Goal: Task Accomplishment & Management: Complete application form

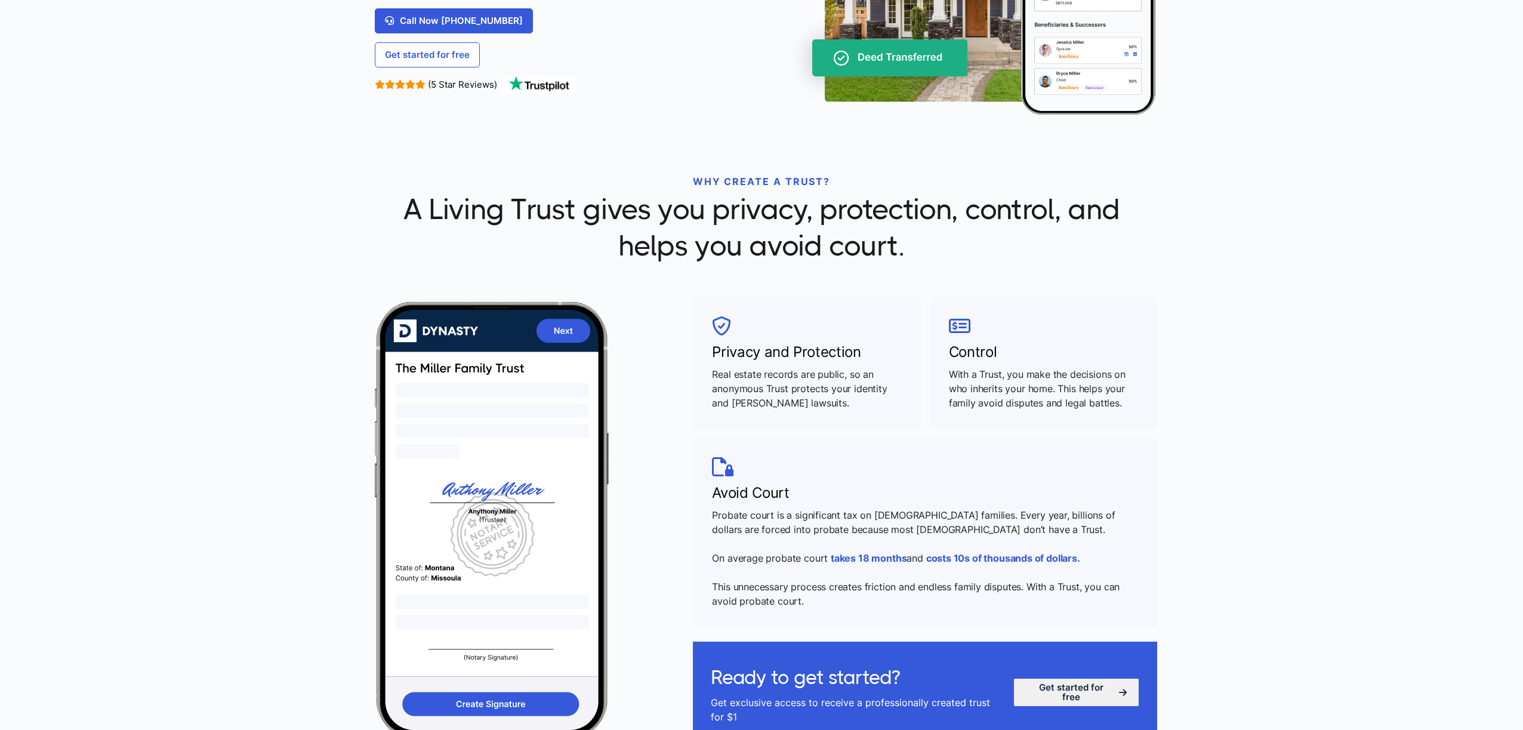
scroll to position [239, 0]
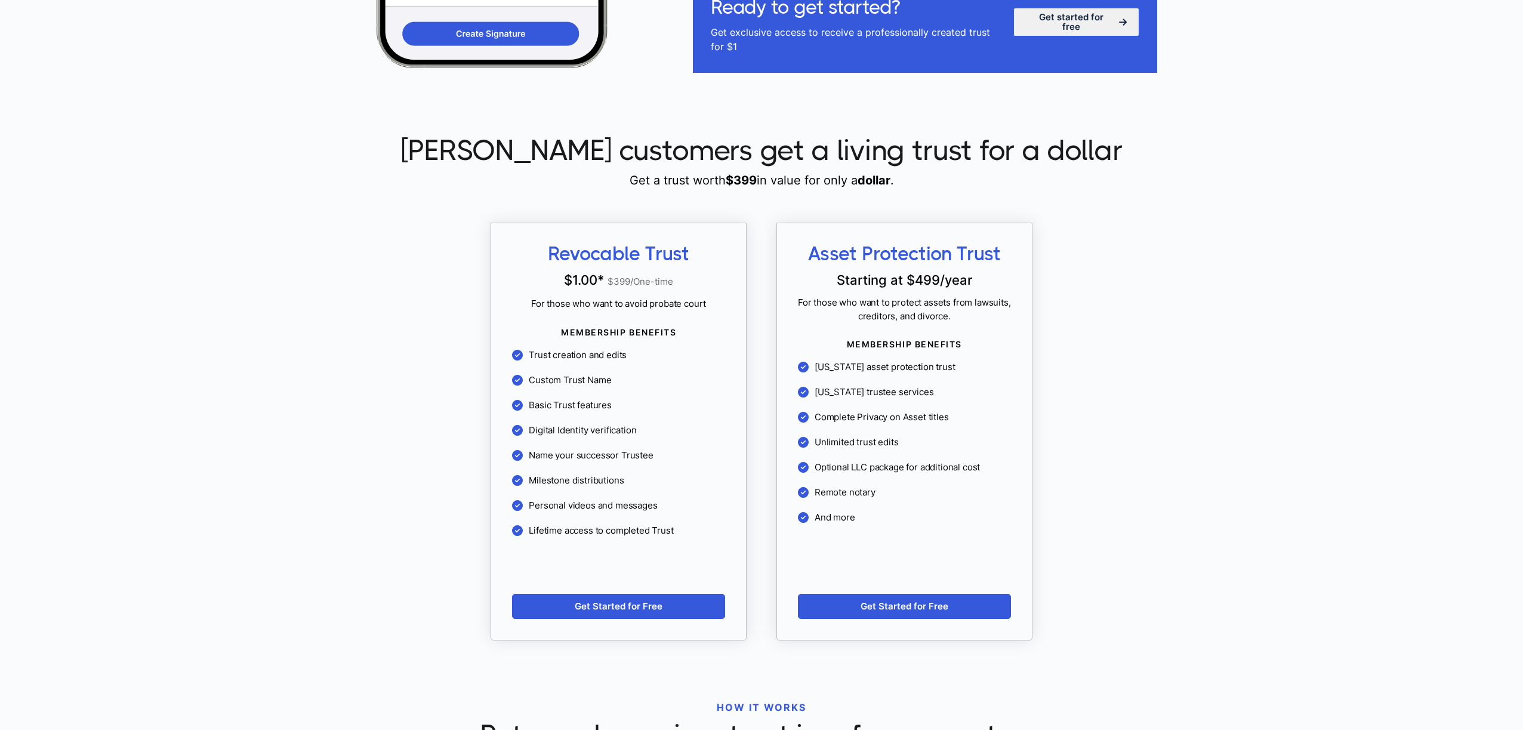
scroll to position [895, 0]
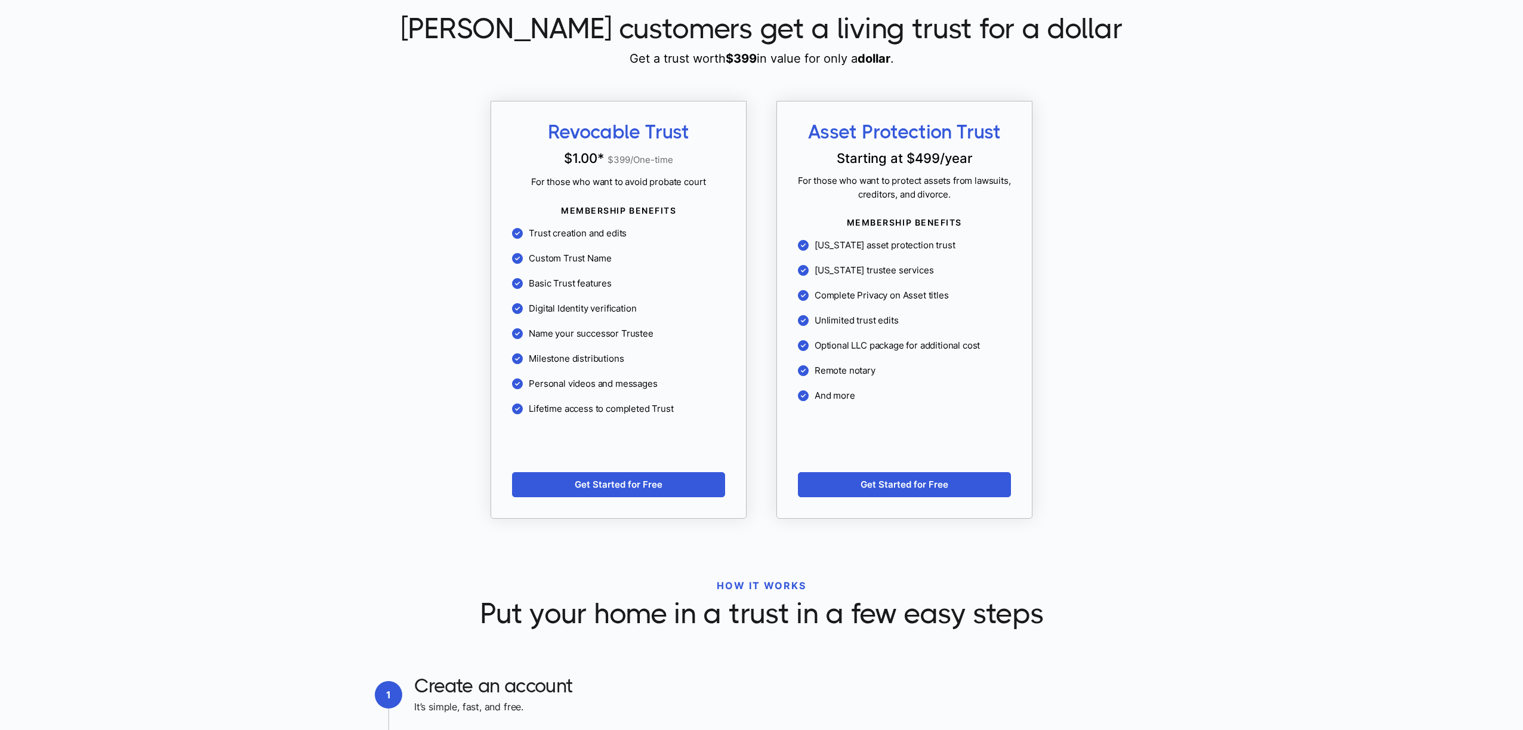
scroll to position [959, 0]
